Goal: Information Seeking & Learning: Compare options

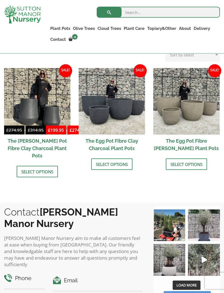
scroll to position [177, 0]
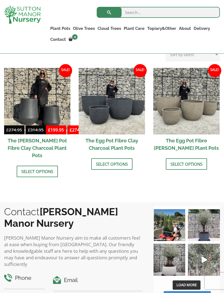
click at [203, 249] on img at bounding box center [204, 260] width 32 height 32
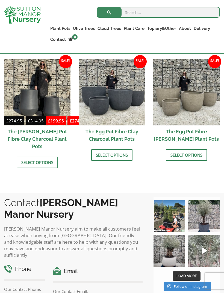
click at [193, 96] on img at bounding box center [187, 92] width 67 height 67
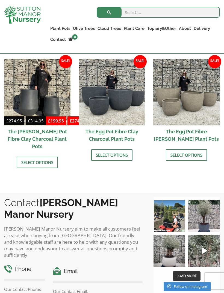
click at [0, 0] on link "The Atlantis Pots" at bounding box center [0, 0] width 0 height 0
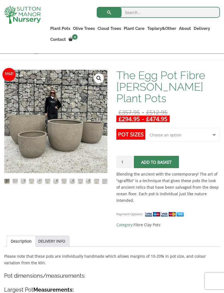
scroll to position [81, 0]
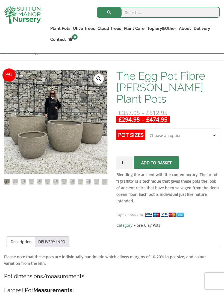
click at [191, 134] on select "Choose an option Click here to buy the 5th To Largest Pot In The Picture Click …" at bounding box center [183, 135] width 75 height 14
select select "Click here to buy the 2nd To Largest Pot In The Picture"
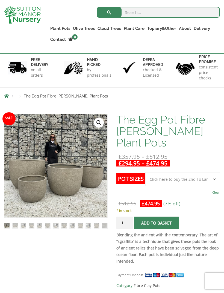
scroll to position [0, 0]
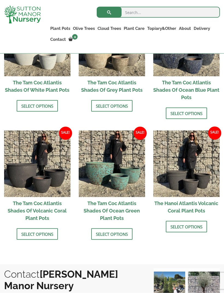
scroll to position [365, 0]
click at [39, 162] on img at bounding box center [37, 163] width 67 height 67
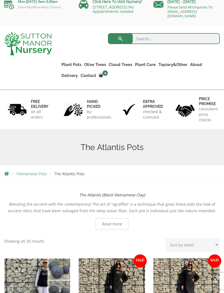
scroll to position [0, 0]
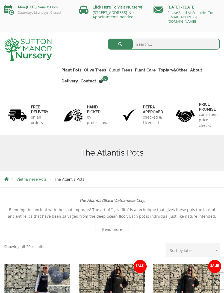
click at [0, 0] on link "Big Bell Pots" at bounding box center [0, 0] width 0 height 0
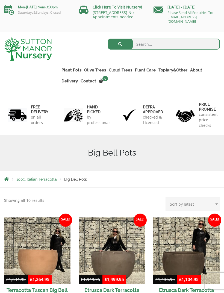
click at [0, 0] on link "Wabi-Sabi" at bounding box center [0, 0] width 0 height 0
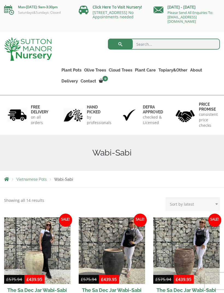
click at [0, 0] on link "The Atlantis Pots" at bounding box center [0, 0] width 0 height 0
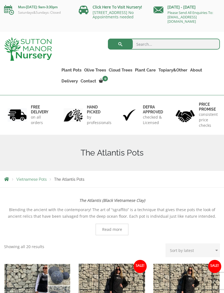
click at [0, 0] on link "The Sicilian Pots" at bounding box center [0, 0] width 0 height 0
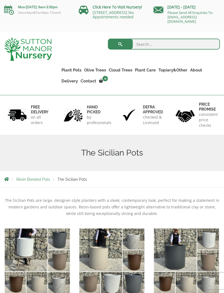
click at [0, 0] on link "The Amalfi Pots" at bounding box center [0, 0] width 0 height 0
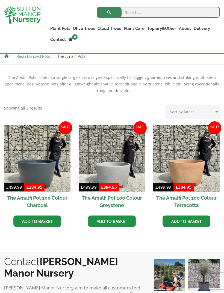
scroll to position [112, 0]
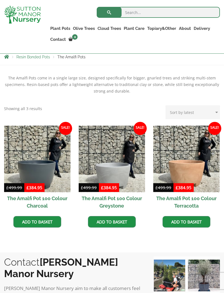
click at [111, 160] on img at bounding box center [112, 159] width 67 height 67
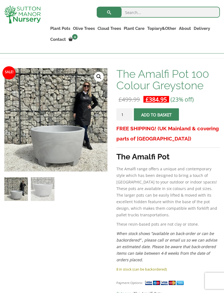
scroll to position [83, 0]
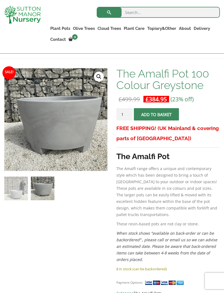
click at [0, 0] on link "The Old Stone Pots" at bounding box center [0, 0] width 0 height 0
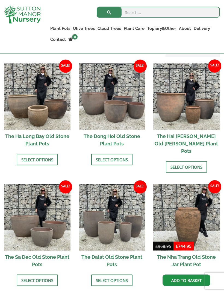
scroll to position [204, 0]
click at [113, 106] on img at bounding box center [112, 96] width 67 height 67
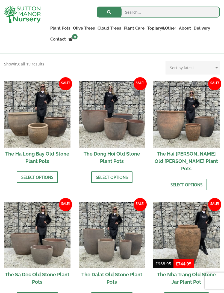
scroll to position [186, 0]
click at [32, 106] on img at bounding box center [37, 114] width 67 height 67
click at [36, 238] on img at bounding box center [37, 235] width 67 height 67
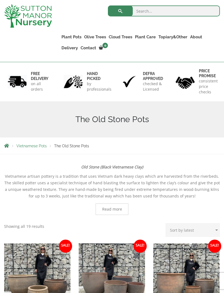
scroll to position [0, 0]
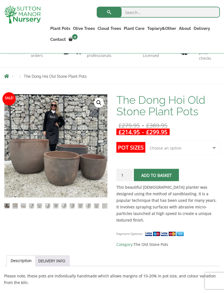
scroll to position [58, 0]
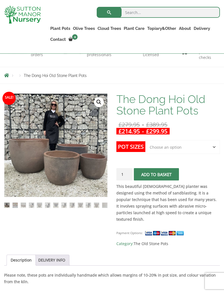
click at [49, 154] on img at bounding box center [141, 231] width 274 height 274
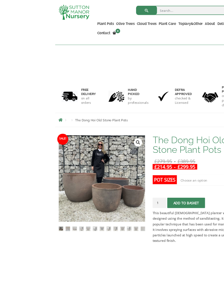
scroll to position [35, 0]
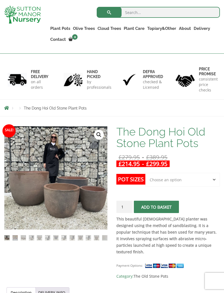
click at [178, 179] on select "Choose an option Click here to buy the 4th to Largest Pot In The Picture Click …" at bounding box center [183, 180] width 75 height 14
select select "Click here to buy the 4th to Largest Pot In The Picture"
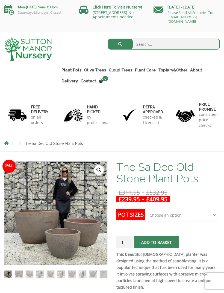
click at [62, 221] on img at bounding box center [141, 298] width 274 height 274
